Goal: Communication & Community: Connect with others

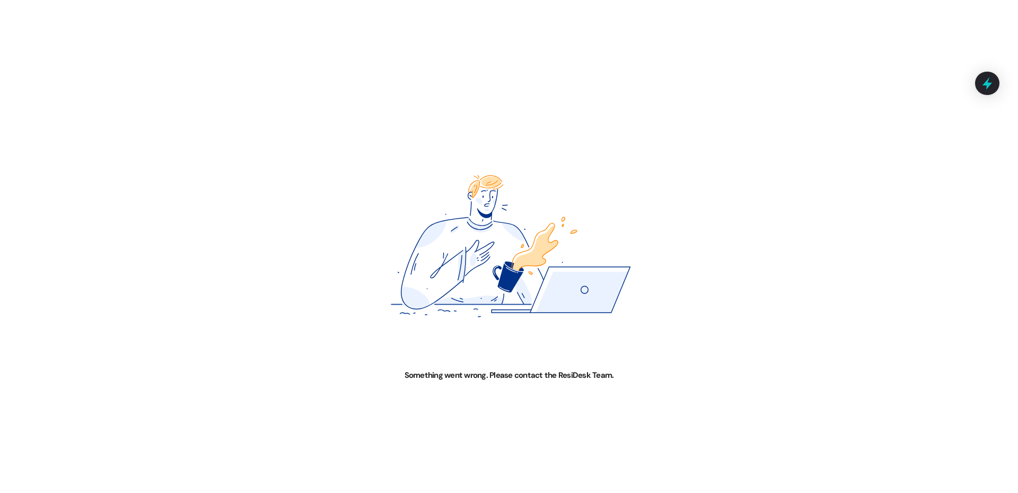
click at [553, 150] on img at bounding box center [509, 246] width 509 height 247
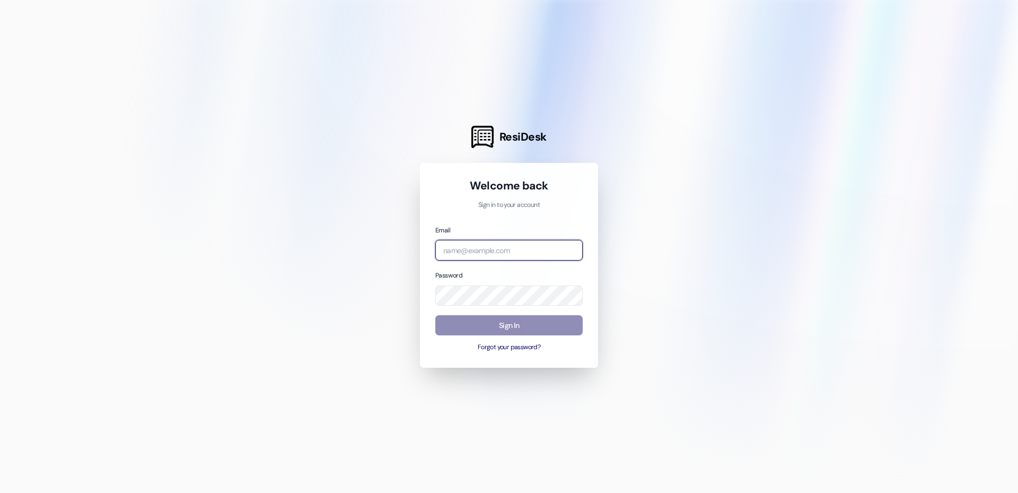
type input "[EMAIL_ADDRESS][DOMAIN_NAME]"
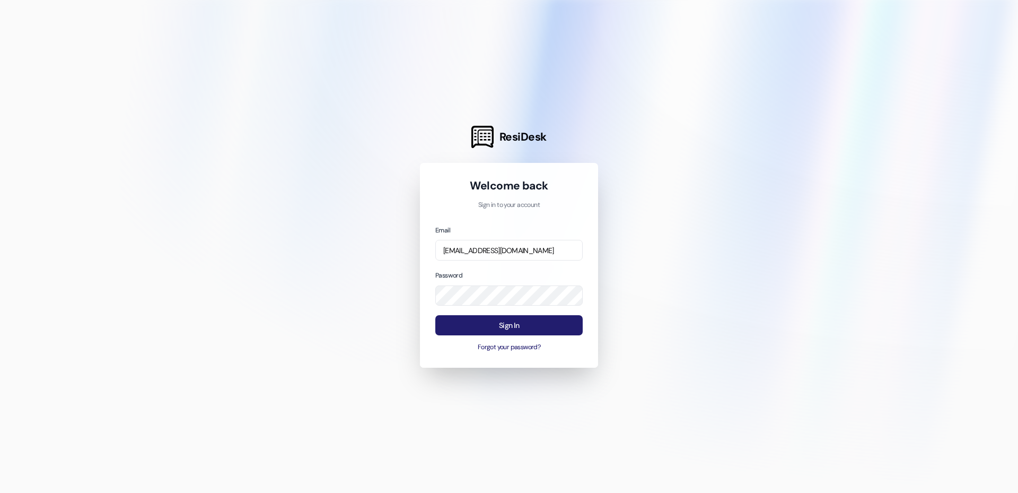
click at [505, 326] on button "Sign In" at bounding box center [508, 325] width 147 height 21
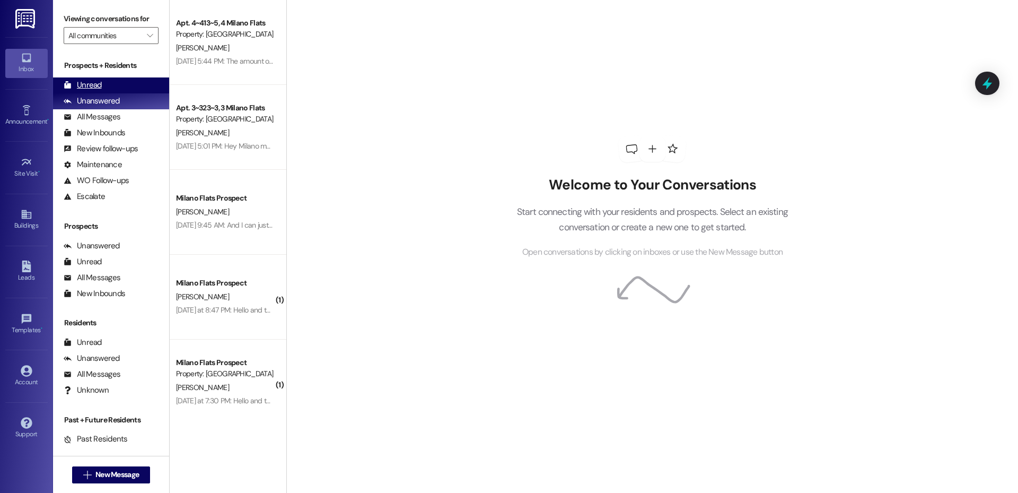
click at [141, 83] on div "Unread (0)" at bounding box center [111, 85] width 116 height 16
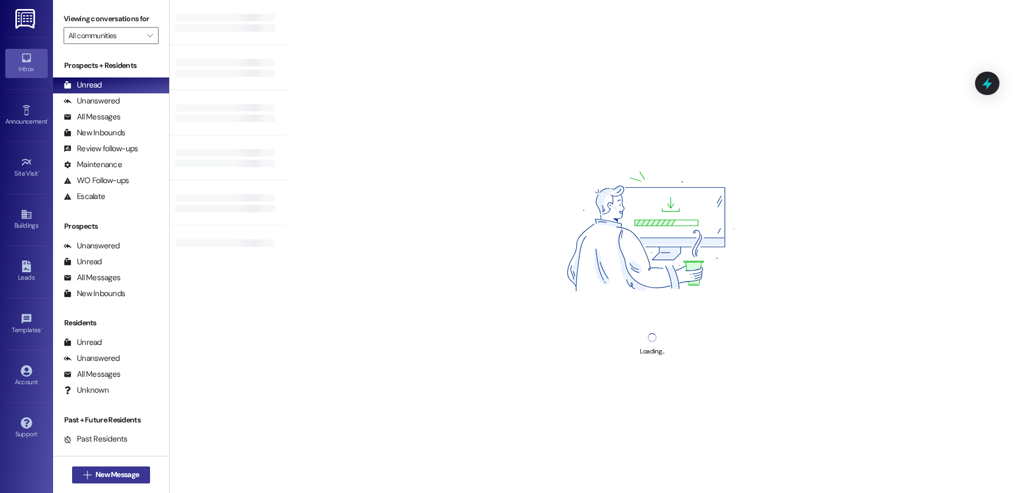
click at [111, 479] on span "New Message" at bounding box center [116, 474] width 43 height 11
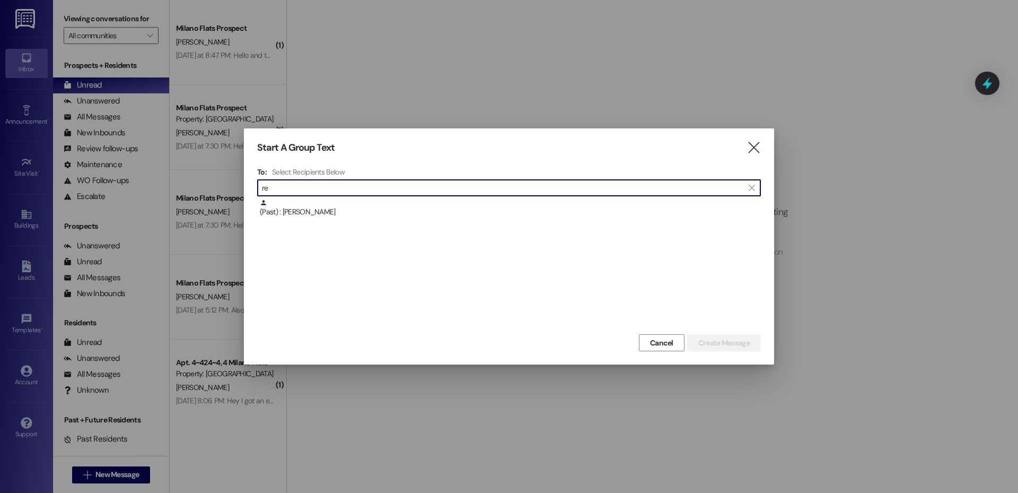
type input "r"
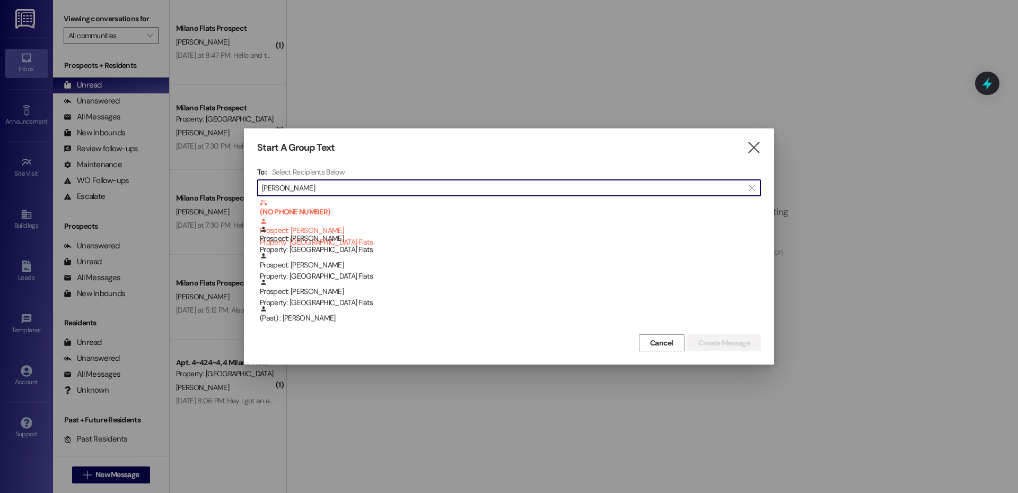
type input "[PERSON_NAME]"
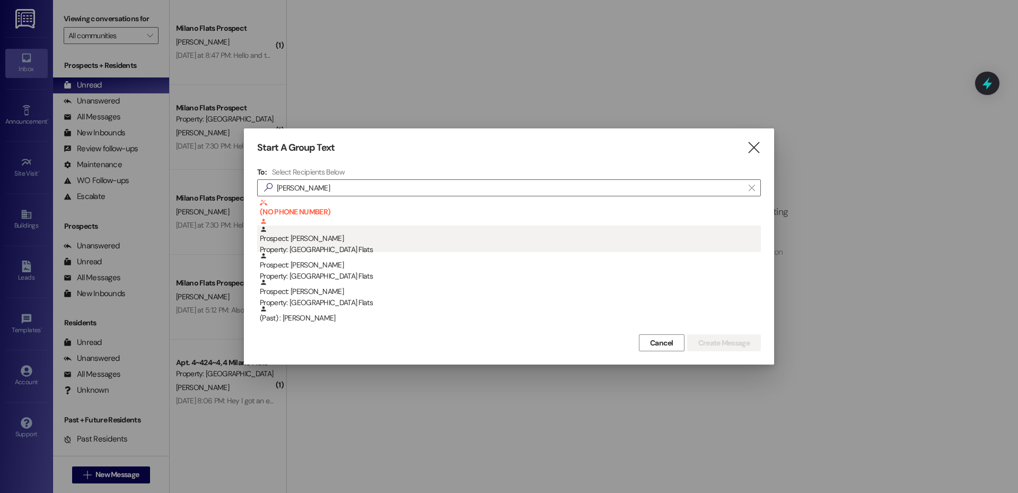
click at [350, 238] on div "Prospect: [PERSON_NAME] Property: [GEOGRAPHIC_DATA] Flats" at bounding box center [510, 240] width 501 height 30
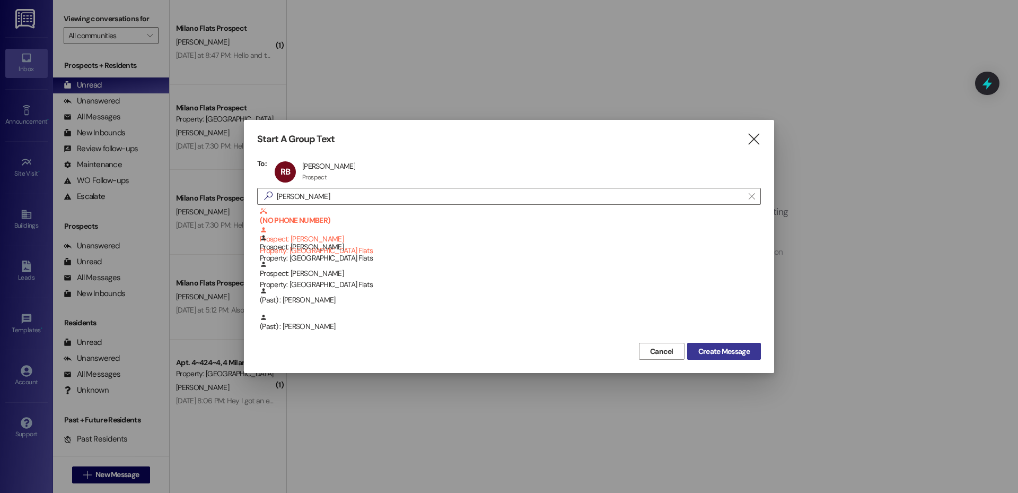
click at [732, 351] on span "Create Message" at bounding box center [724, 351] width 51 height 11
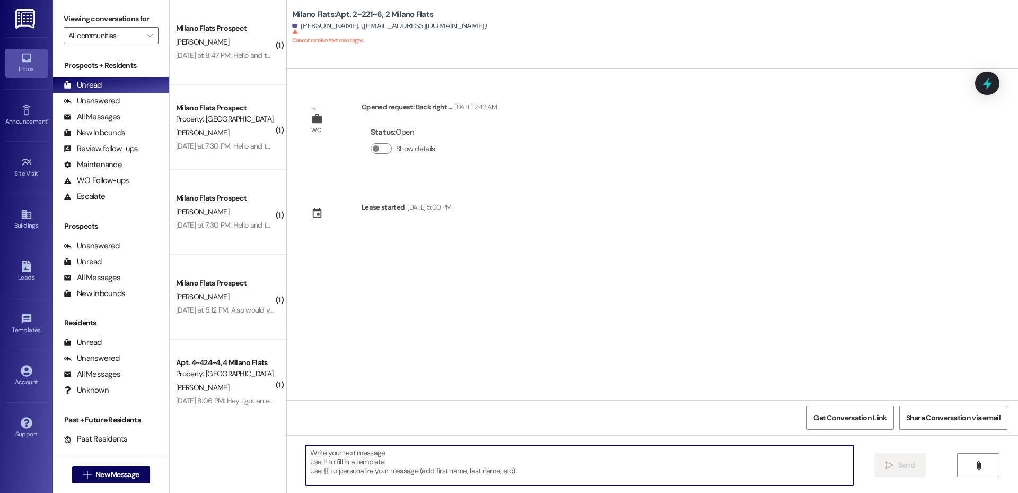
click at [402, 461] on textarea at bounding box center [579, 465] width 547 height 40
